Goal: Task Accomplishment & Management: Use online tool/utility

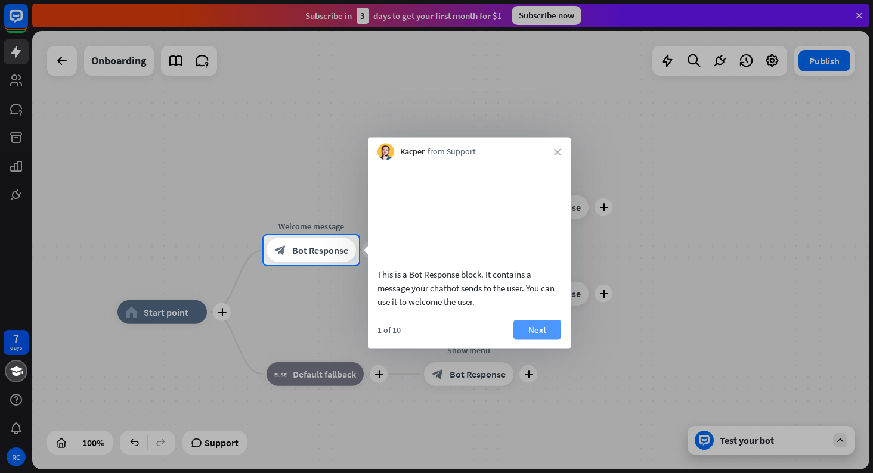
click at [528, 338] on button "Next" at bounding box center [537, 329] width 48 height 19
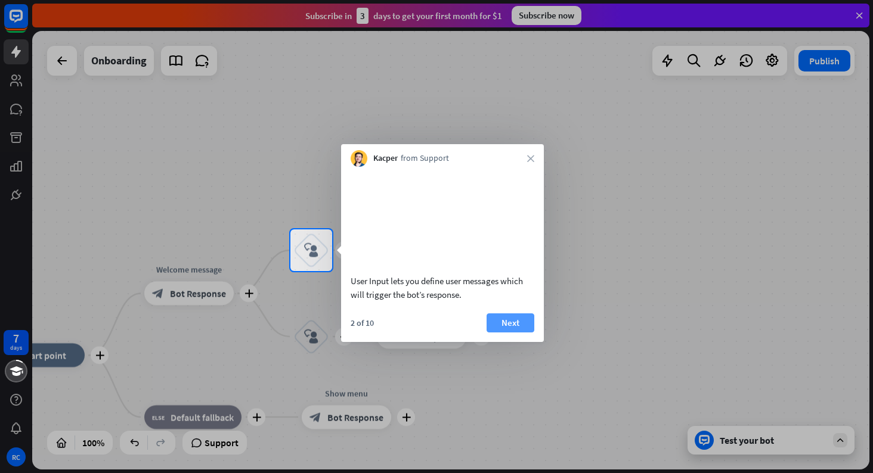
click at [508, 333] on button "Next" at bounding box center [510, 323] width 48 height 19
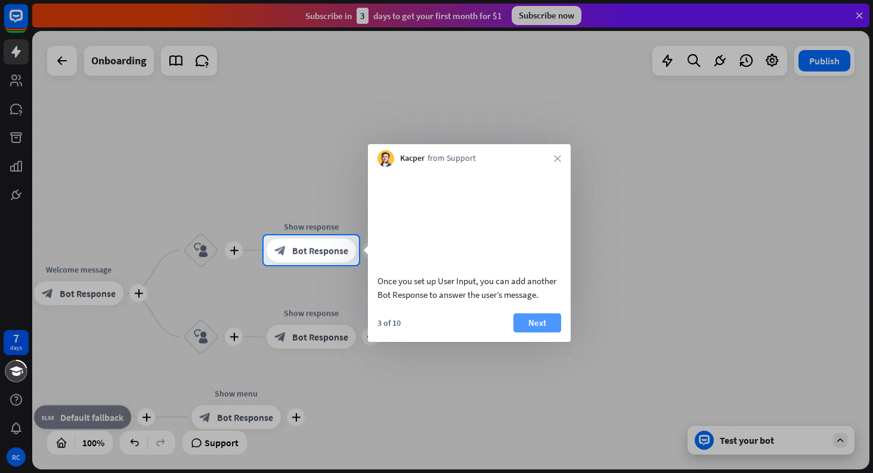
click at [524, 333] on button "Next" at bounding box center [537, 323] width 48 height 19
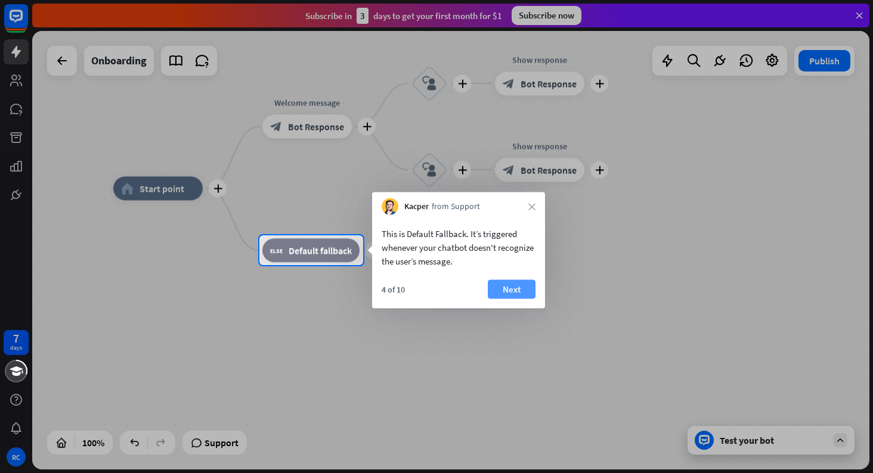
click at [504, 289] on button "Next" at bounding box center [512, 289] width 48 height 19
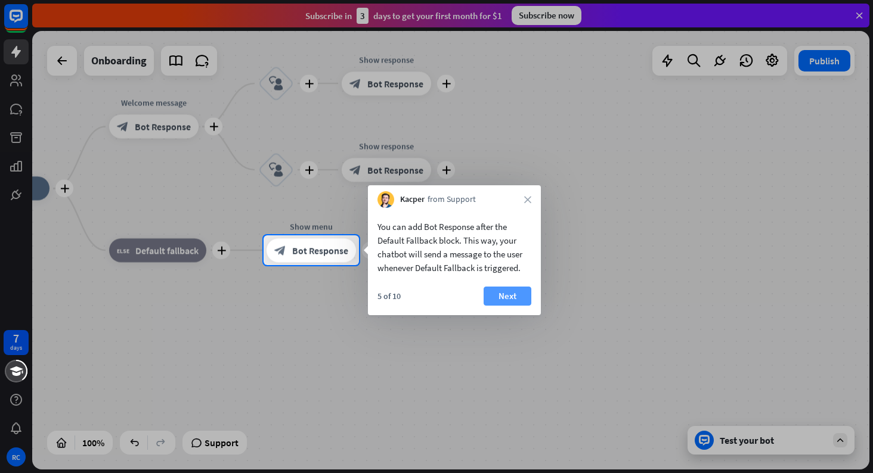
click at [501, 289] on button "Next" at bounding box center [507, 296] width 48 height 19
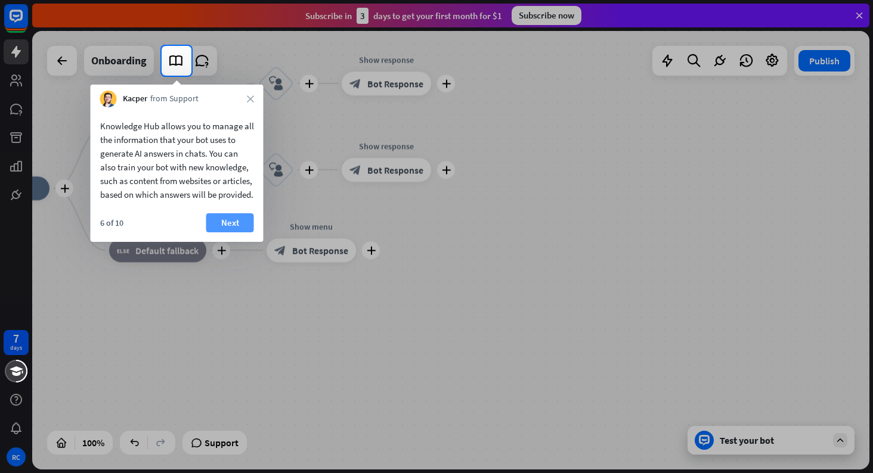
click at [246, 232] on button "Next" at bounding box center [230, 222] width 48 height 19
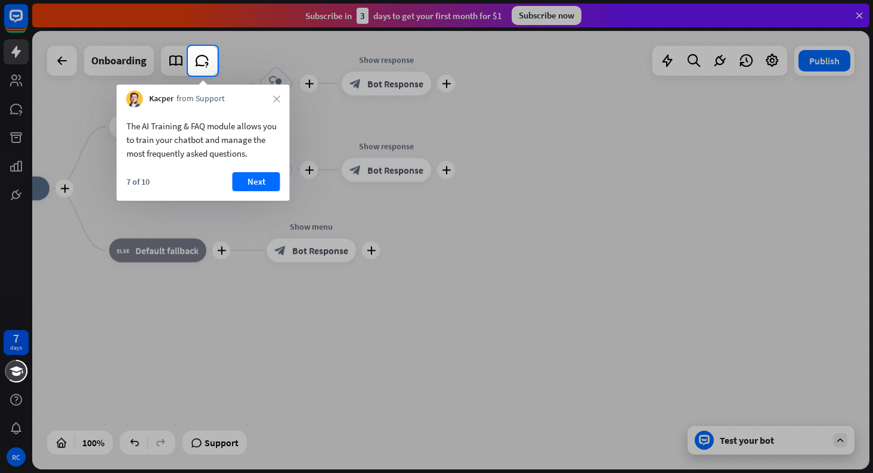
click at [262, 162] on div "The AI Training & FAQ module allows you to train your chatbot and manage the mo…" at bounding box center [203, 136] width 173 height 59
click at [259, 177] on button "Next" at bounding box center [256, 181] width 48 height 19
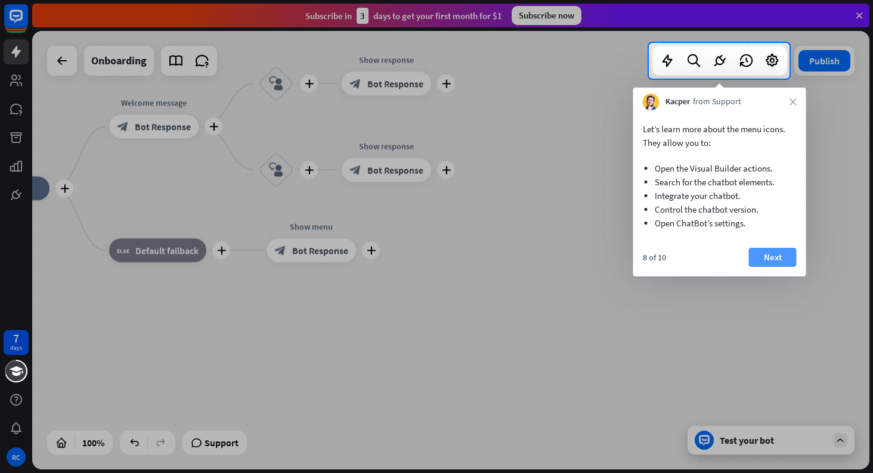
click at [766, 253] on button "Next" at bounding box center [773, 257] width 48 height 19
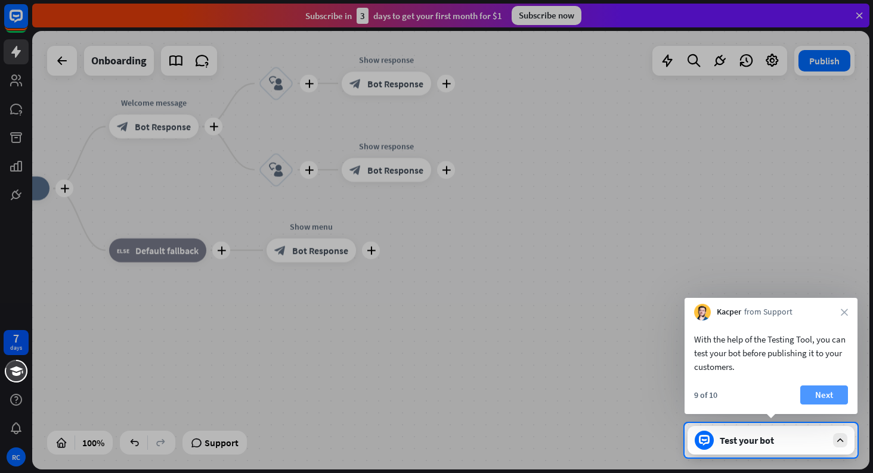
click at [812, 393] on button "Next" at bounding box center [824, 395] width 48 height 19
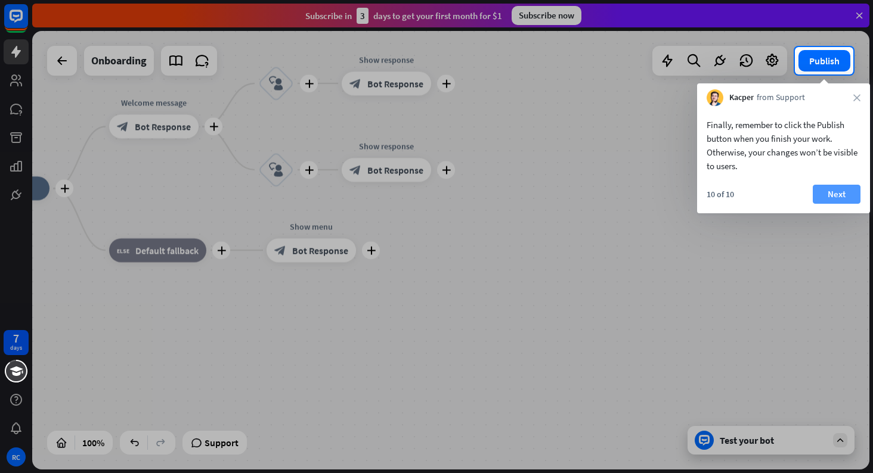
click at [836, 196] on button "Next" at bounding box center [836, 194] width 48 height 19
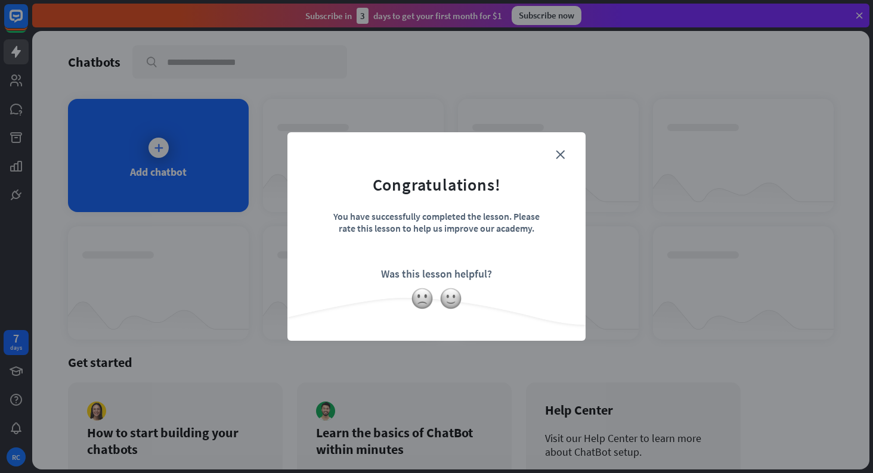
click at [290, 177] on div "close Congratulations! You have successfully completed the lesson. Please rate …" at bounding box center [436, 236] width 298 height 209
click at [563, 161] on form "Congratulations! You have successfully completed the lesson. Please rate this l…" at bounding box center [436, 218] width 268 height 142
click at [562, 159] on form "Congratulations! You have successfully completed the lesson. Please rate this l…" at bounding box center [436, 218] width 268 height 142
click at [559, 152] on icon "close" at bounding box center [560, 154] width 9 height 9
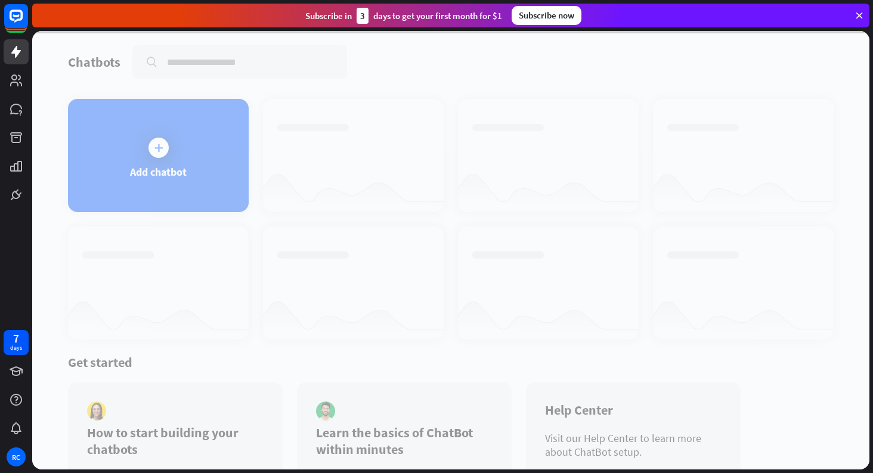
click at [166, 171] on div at bounding box center [450, 250] width 837 height 439
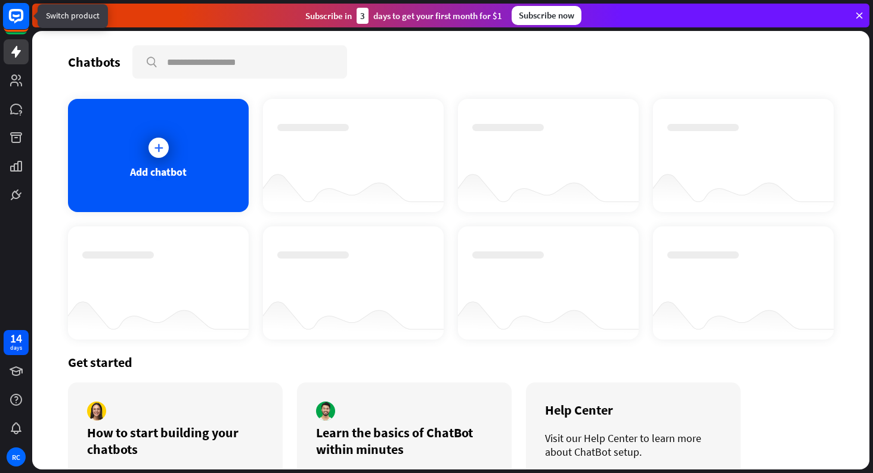
click at [18, 19] on icon at bounding box center [16, 16] width 14 height 14
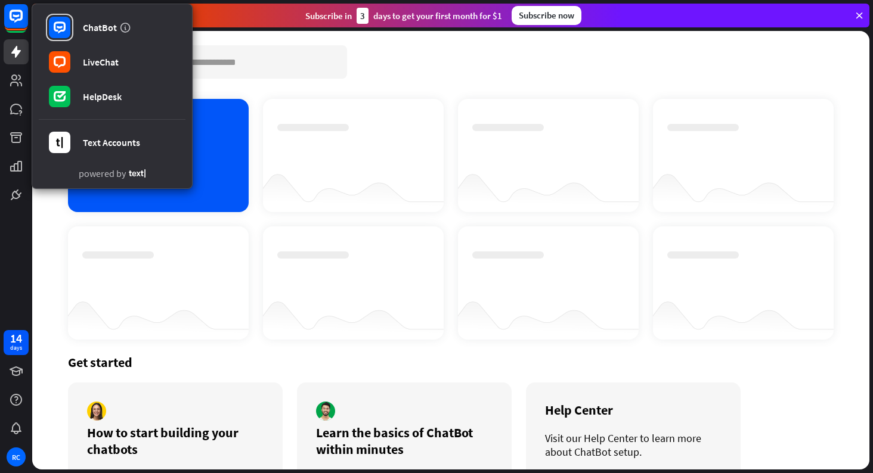
click at [110, 384] on div "How to start building your chatbots Watch" at bounding box center [175, 448] width 215 height 131
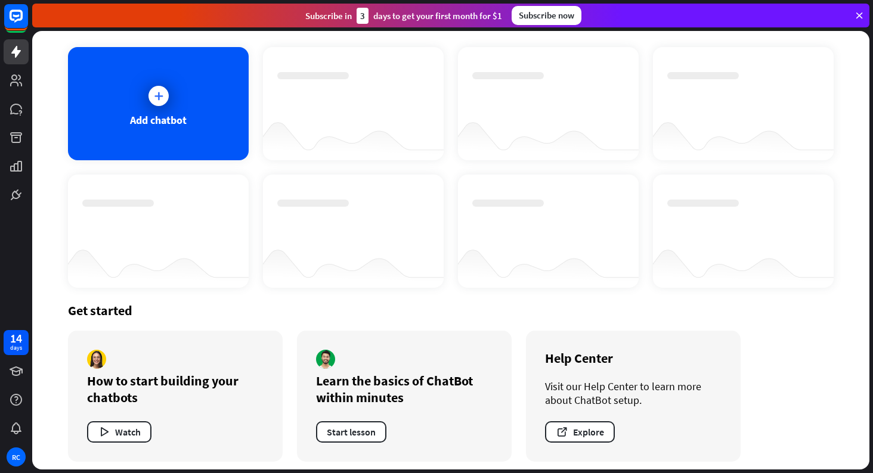
scroll to position [58, 0]
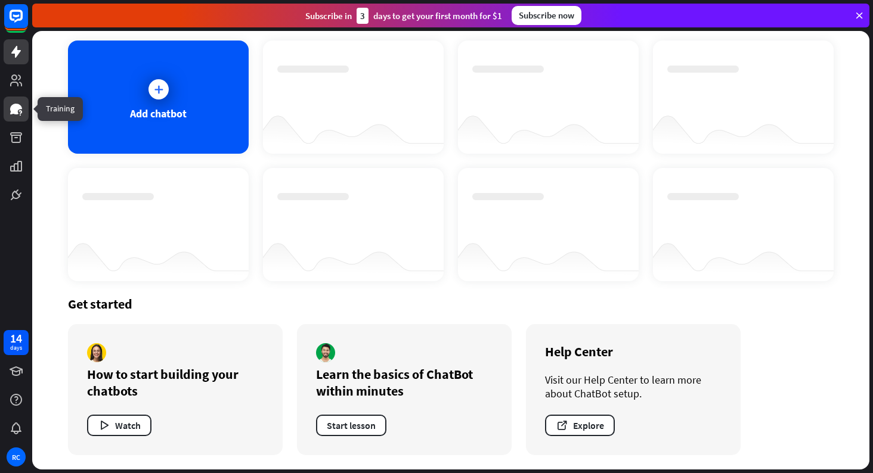
click at [10, 103] on icon at bounding box center [16, 109] width 14 height 14
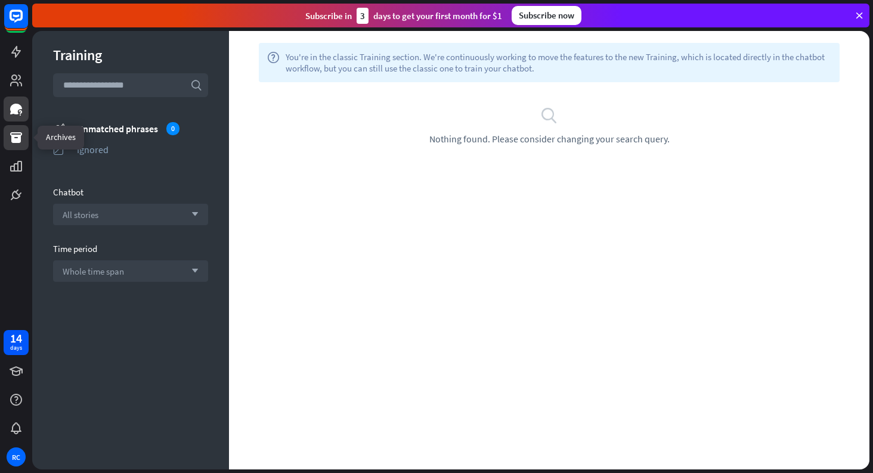
click at [16, 129] on link at bounding box center [16, 137] width 25 height 25
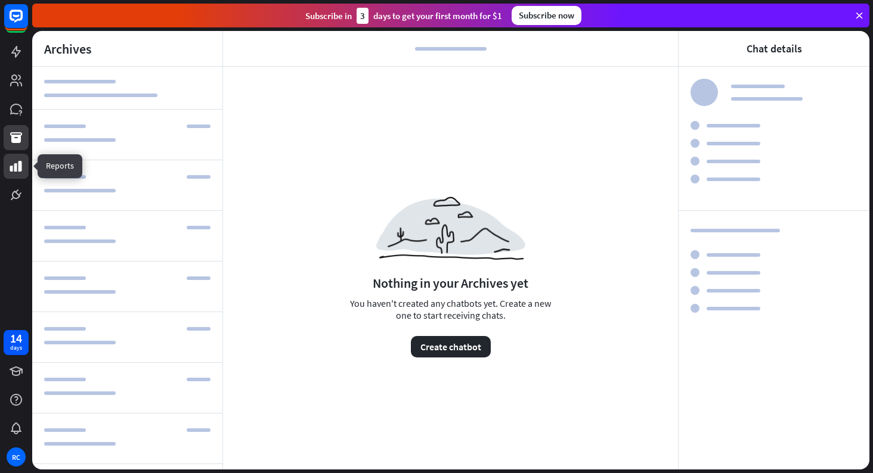
click at [24, 159] on link at bounding box center [16, 166] width 25 height 25
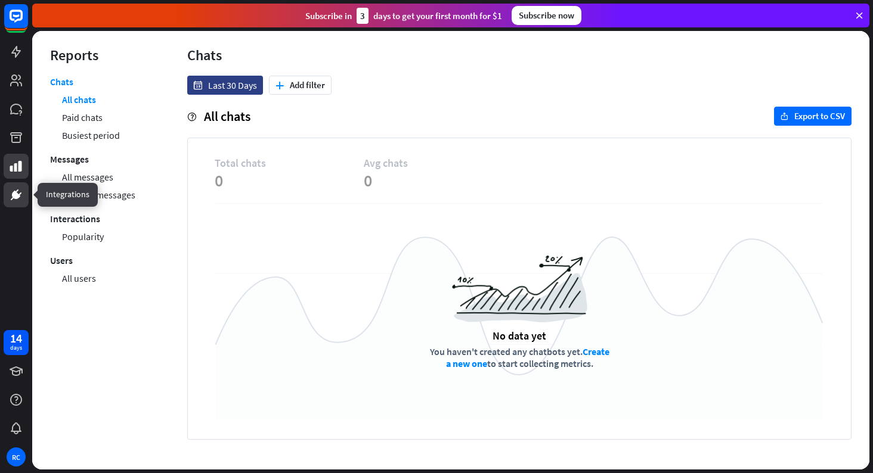
click at [17, 182] on link at bounding box center [16, 194] width 25 height 25
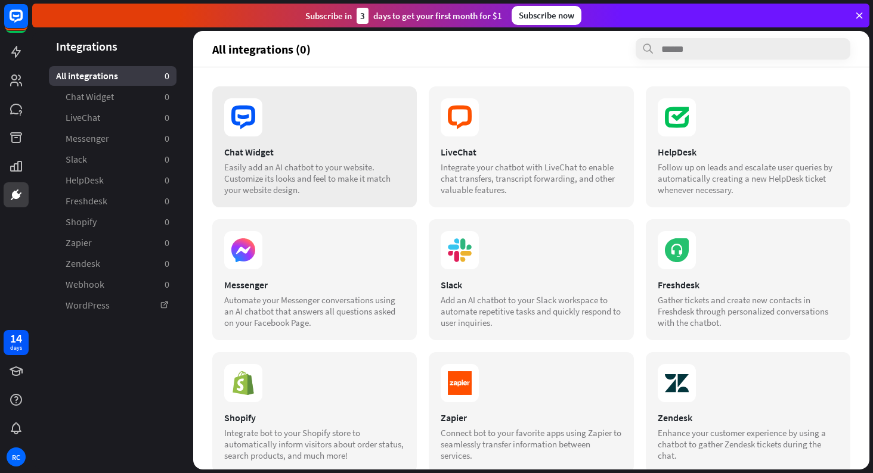
click at [371, 141] on div "Chat Widget Easily add an AI chatbot to your website. Customize its looks and f…" at bounding box center [314, 146] width 204 height 121
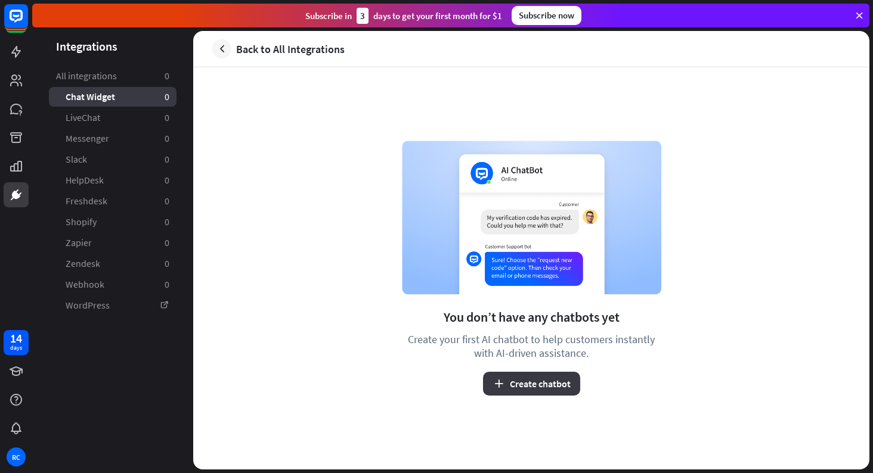
click at [504, 381] on icon "button" at bounding box center [498, 384] width 13 height 13
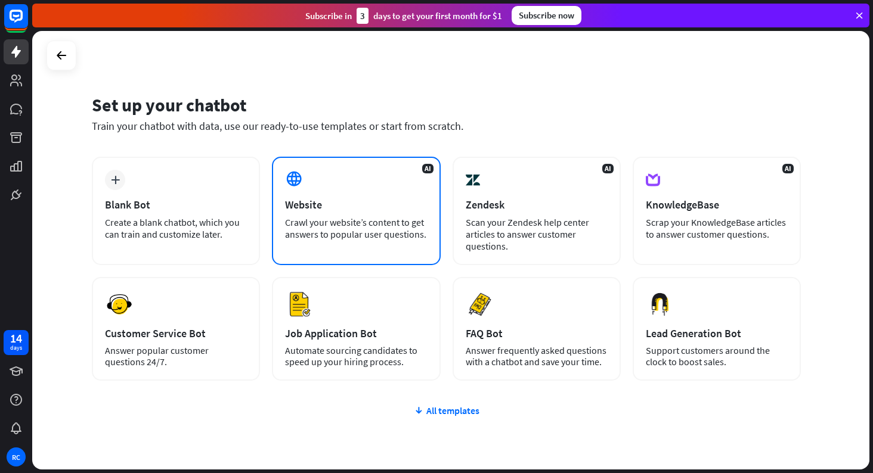
click at [388, 198] on div "Website" at bounding box center [356, 205] width 142 height 14
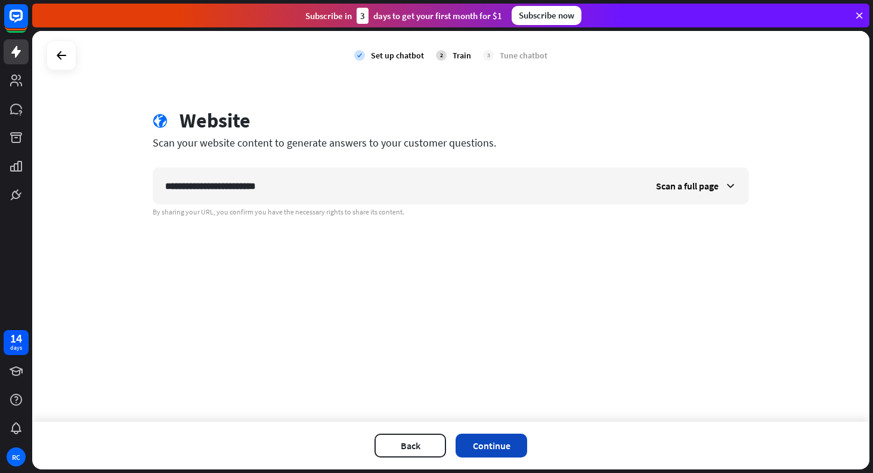
type input "**********"
click at [489, 438] on button "Continue" at bounding box center [491, 446] width 72 height 24
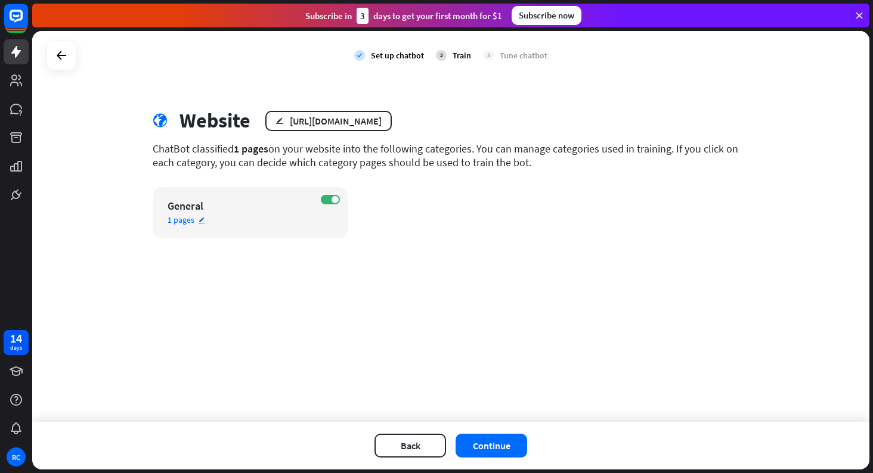
click at [190, 221] on span "1 pages" at bounding box center [180, 220] width 27 height 11
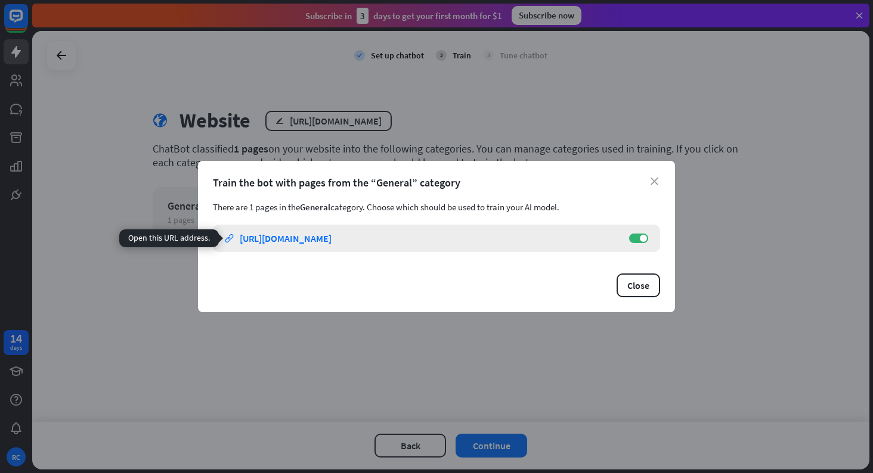
click at [285, 237] on div "[URL][DOMAIN_NAME]" at bounding box center [286, 238] width 92 height 12
click at [629, 283] on button "Close" at bounding box center [638, 286] width 44 height 24
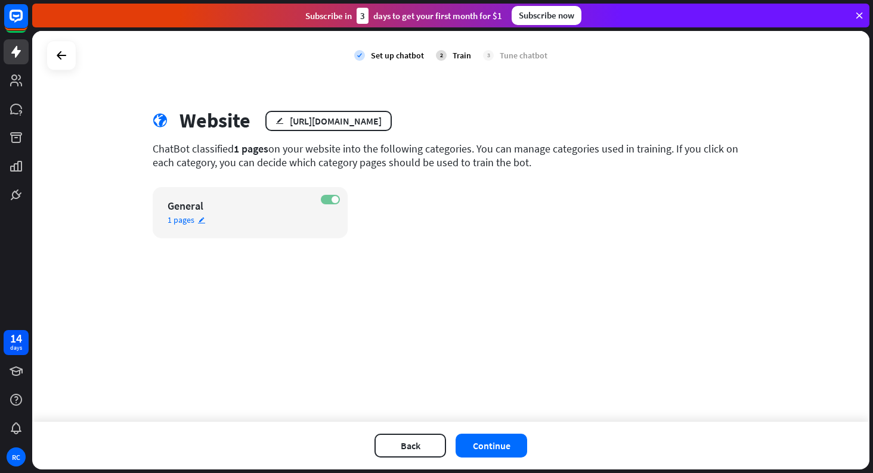
click at [327, 199] on label "ON" at bounding box center [330, 200] width 19 height 10
click at [476, 457] on button "Continue" at bounding box center [491, 446] width 72 height 24
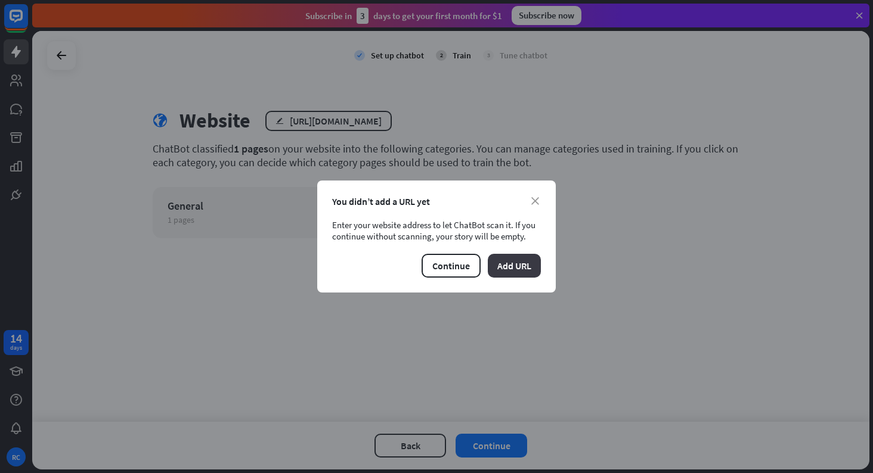
click at [501, 269] on button "Add URL" at bounding box center [514, 266] width 53 height 24
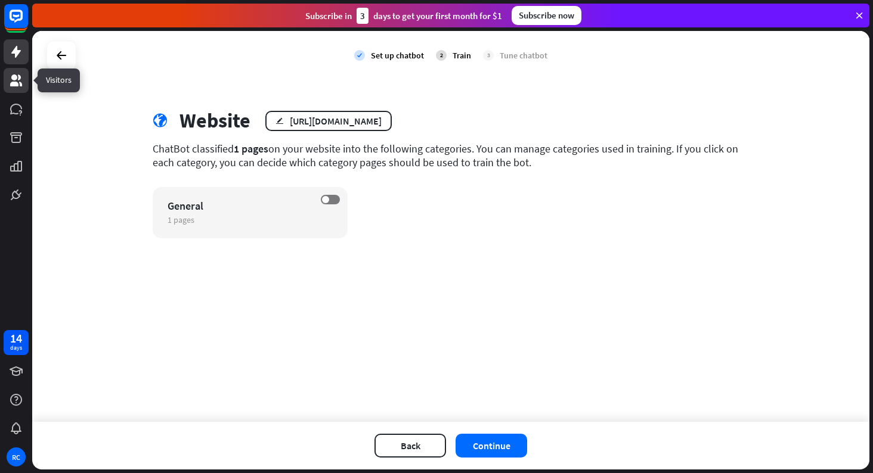
click at [8, 80] on link at bounding box center [16, 80] width 25 height 25
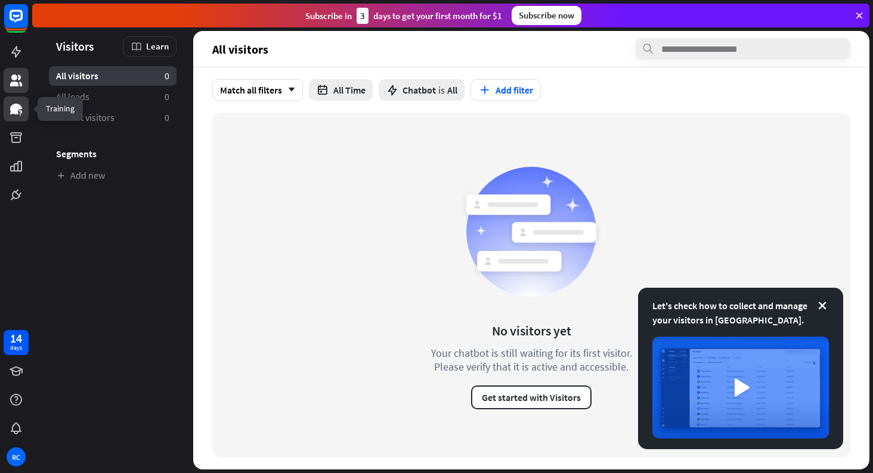
click at [14, 102] on icon at bounding box center [16, 109] width 14 height 14
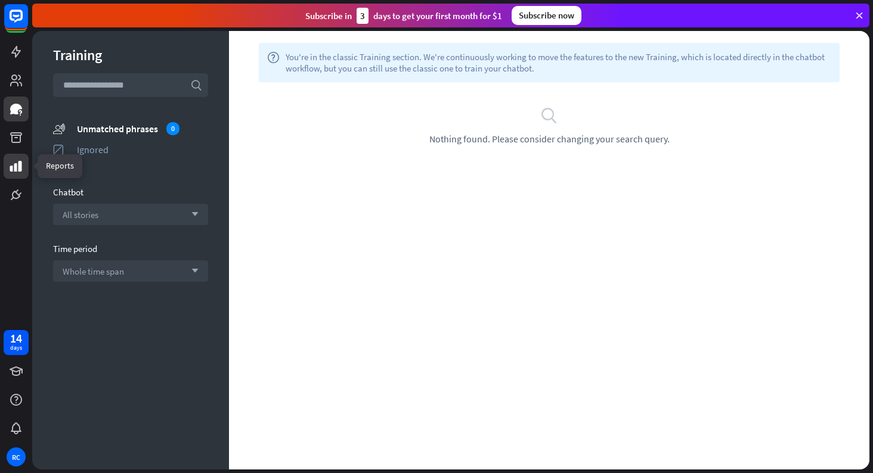
click at [14, 156] on link at bounding box center [16, 166] width 25 height 25
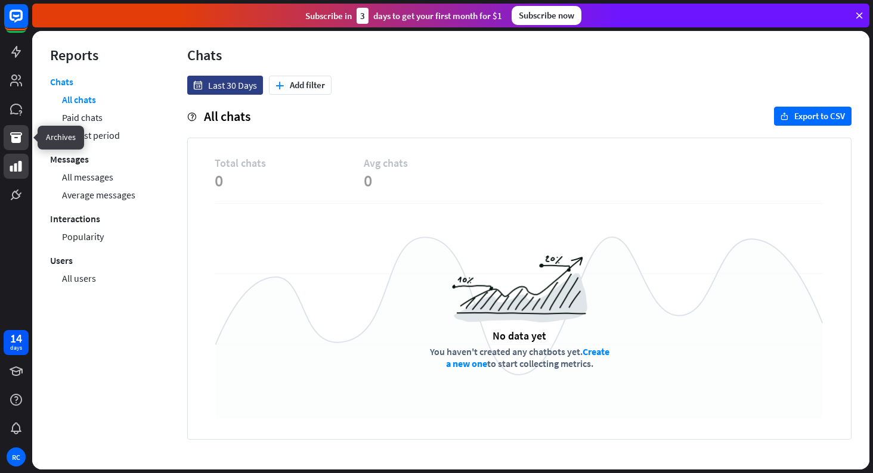
click at [11, 132] on icon at bounding box center [16, 138] width 14 height 14
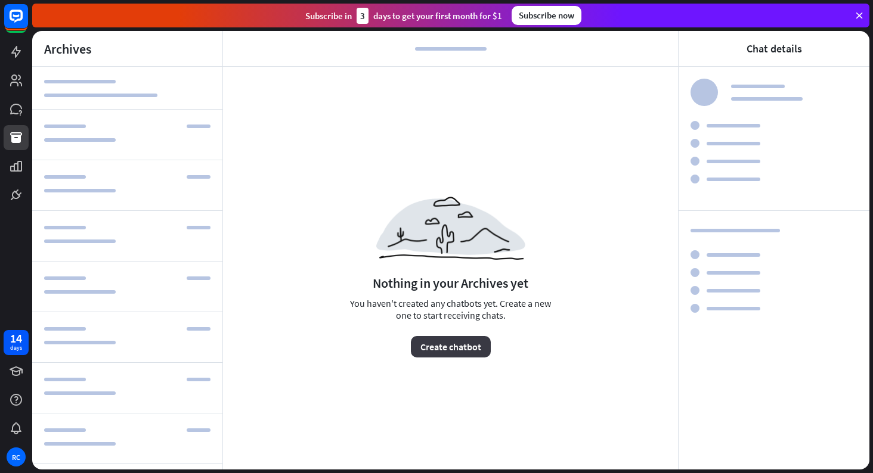
click at [437, 340] on button "Create chatbot" at bounding box center [451, 346] width 80 height 21
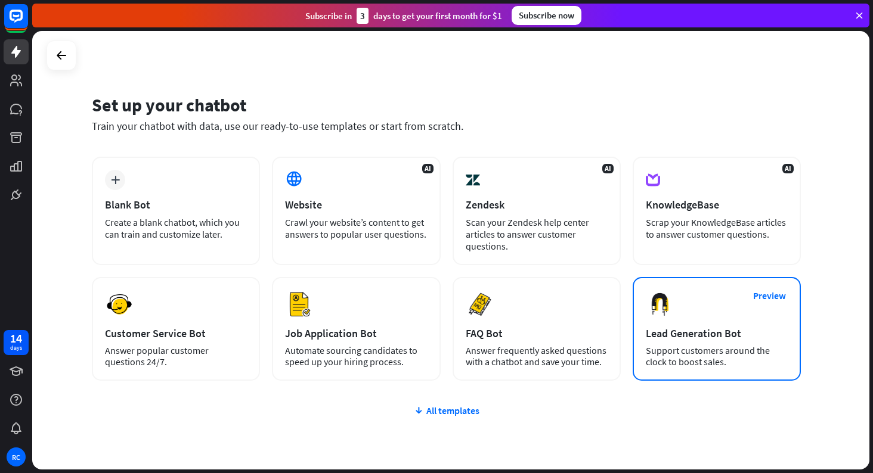
click at [657, 321] on div "Preview Lead Generation Bot Support customers around the clock to boost sales." at bounding box center [716, 329] width 168 height 104
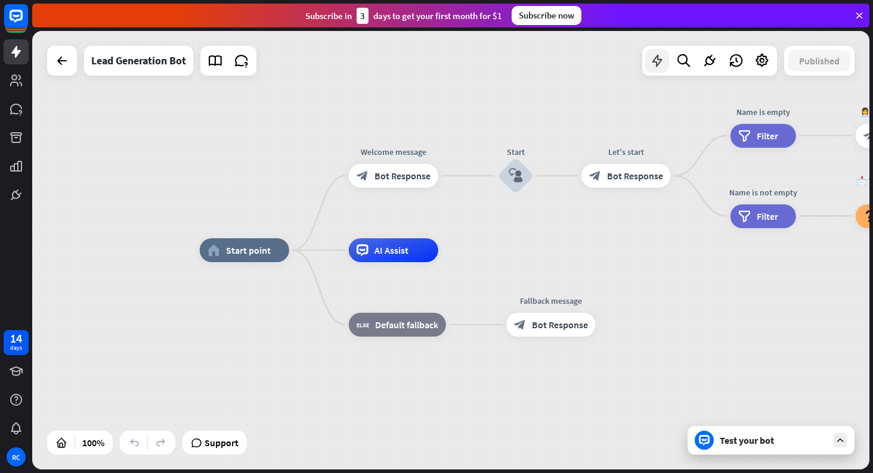
click at [660, 54] on icon at bounding box center [656, 60] width 15 height 15
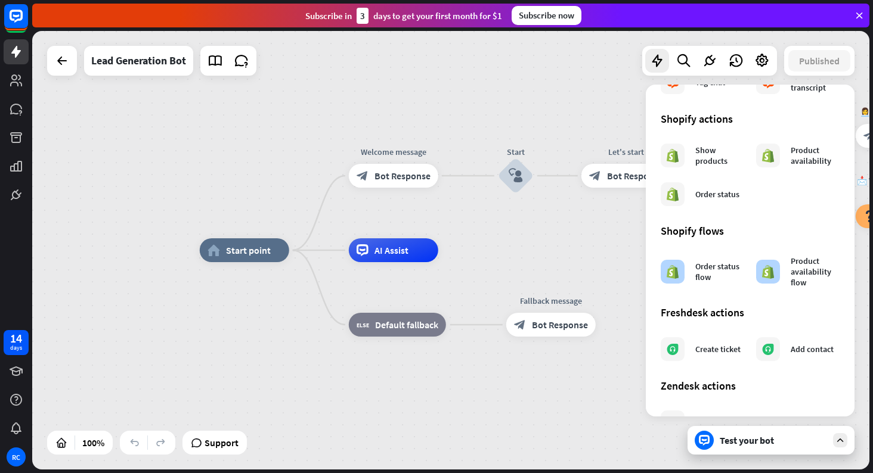
scroll to position [629, 0]
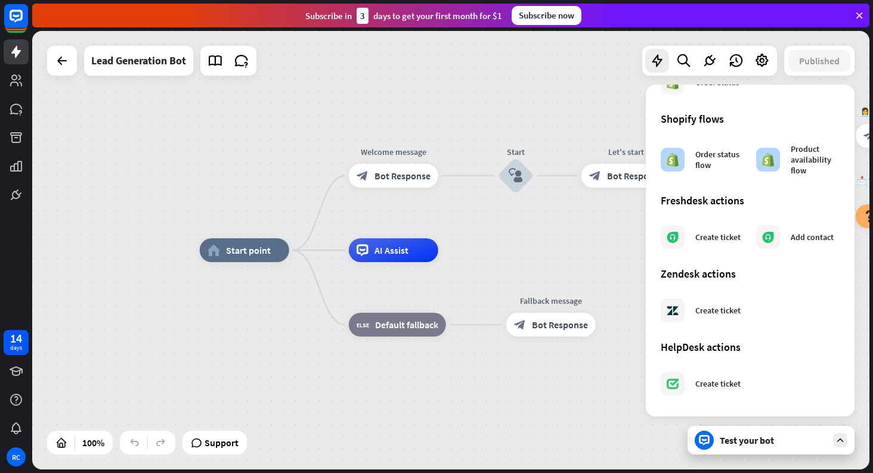
click at [716, 446] on div "Test your bot" at bounding box center [770, 440] width 167 height 29
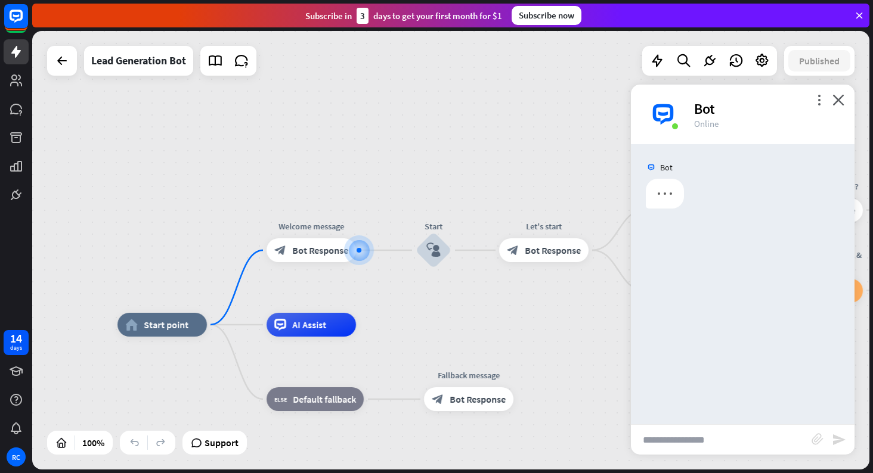
click at [696, 433] on input "text" at bounding box center [721, 440] width 181 height 30
